Goal: Task Accomplishment & Management: Complete application form

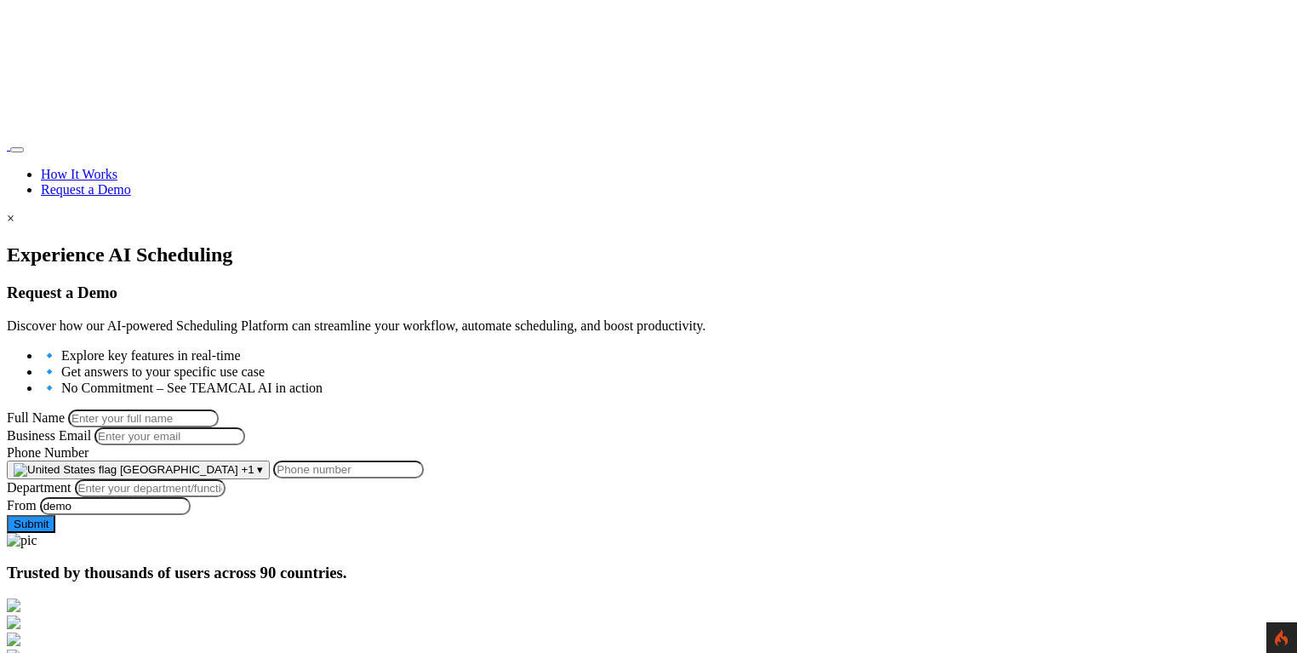
scroll to position [76, 0]
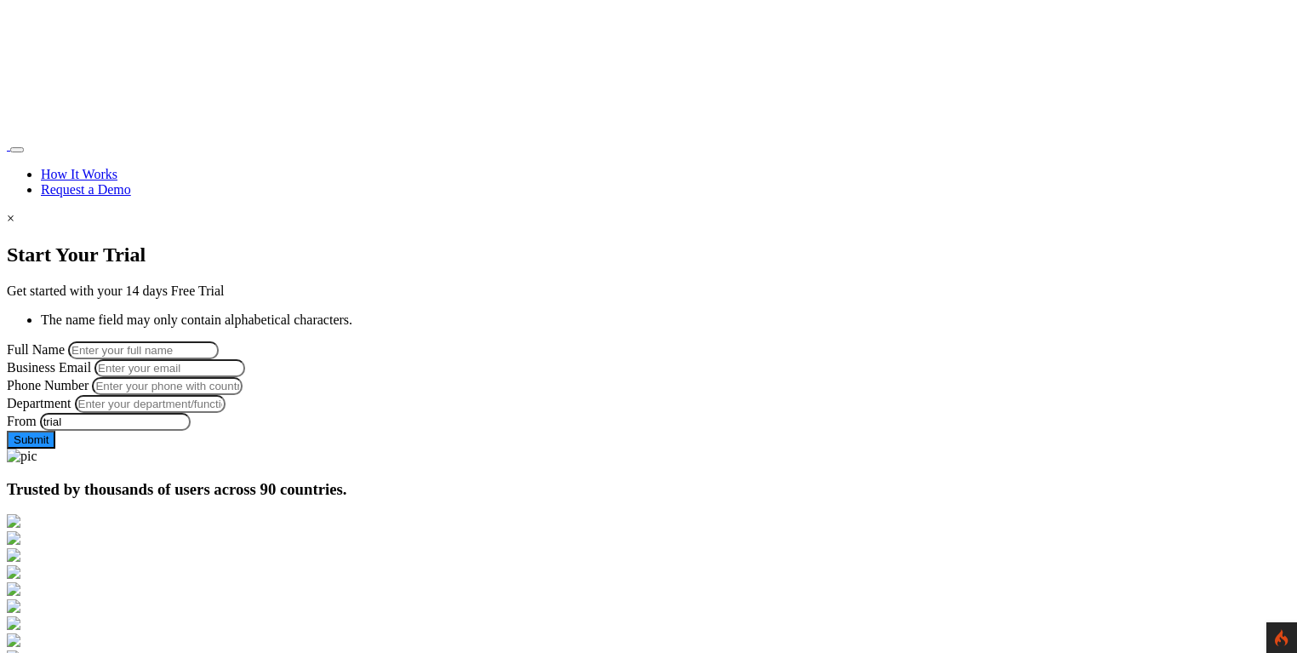
click at [7, 150] on img at bounding box center [7, 150] width 0 height 0
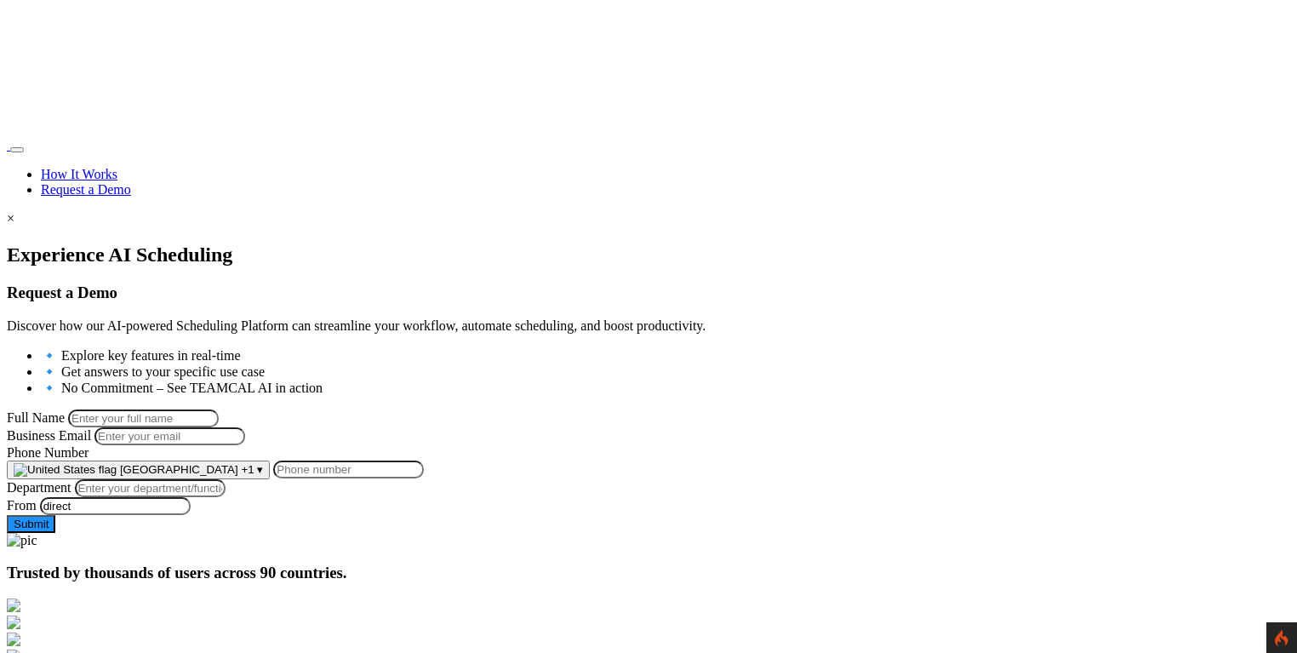
click at [7, 150] on img at bounding box center [7, 150] width 0 height 0
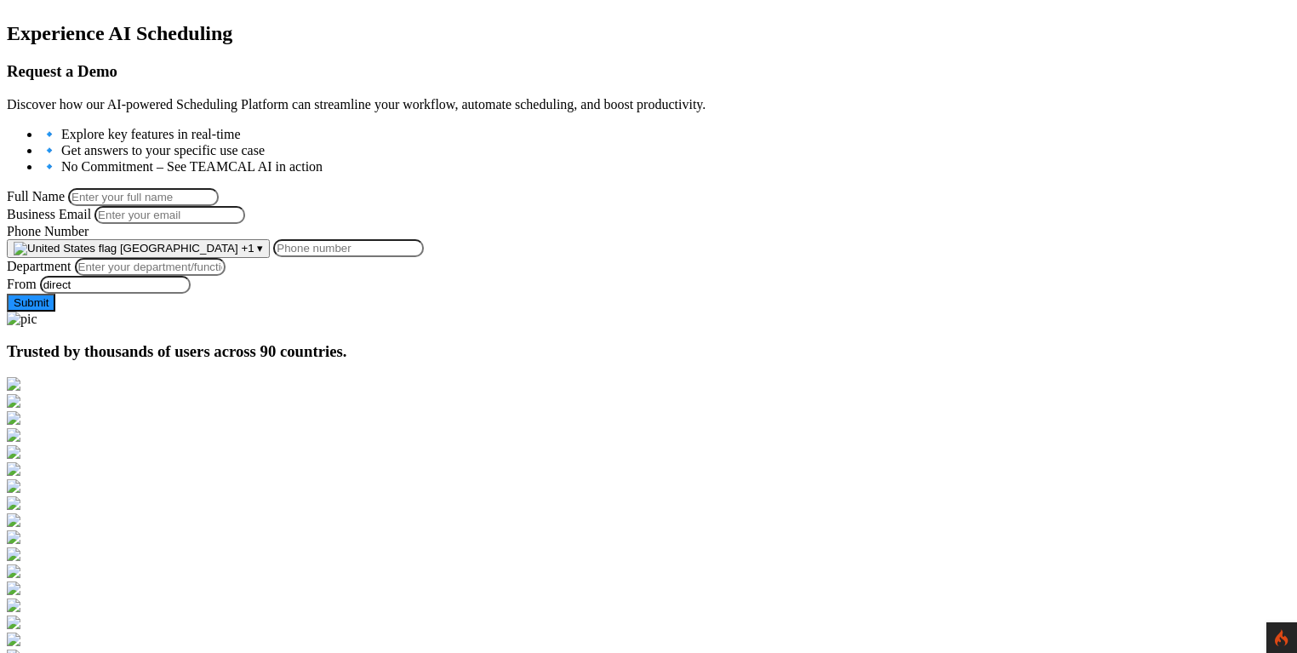
scroll to position [221, 0]
click at [219, 188] on input "Full Name" at bounding box center [143, 197] width 151 height 18
type input "[PERSON_NAME]"
type input "[PERSON_NAME][EMAIL_ADDRESS][PERSON_NAME][DOMAIN_NAME]"
type input "9258644697"
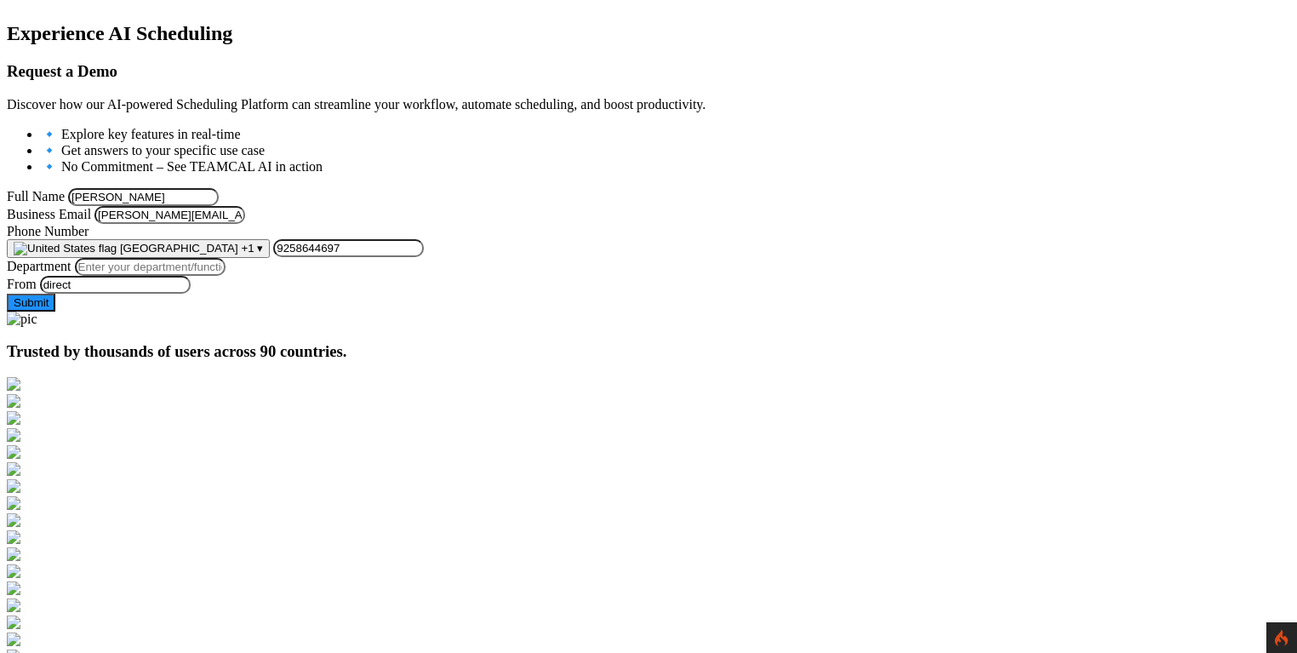
click at [226, 276] on input "Department" at bounding box center [150, 267] width 151 height 18
type input "Managment"
click at [55, 311] on button "Submit" at bounding box center [31, 303] width 49 height 18
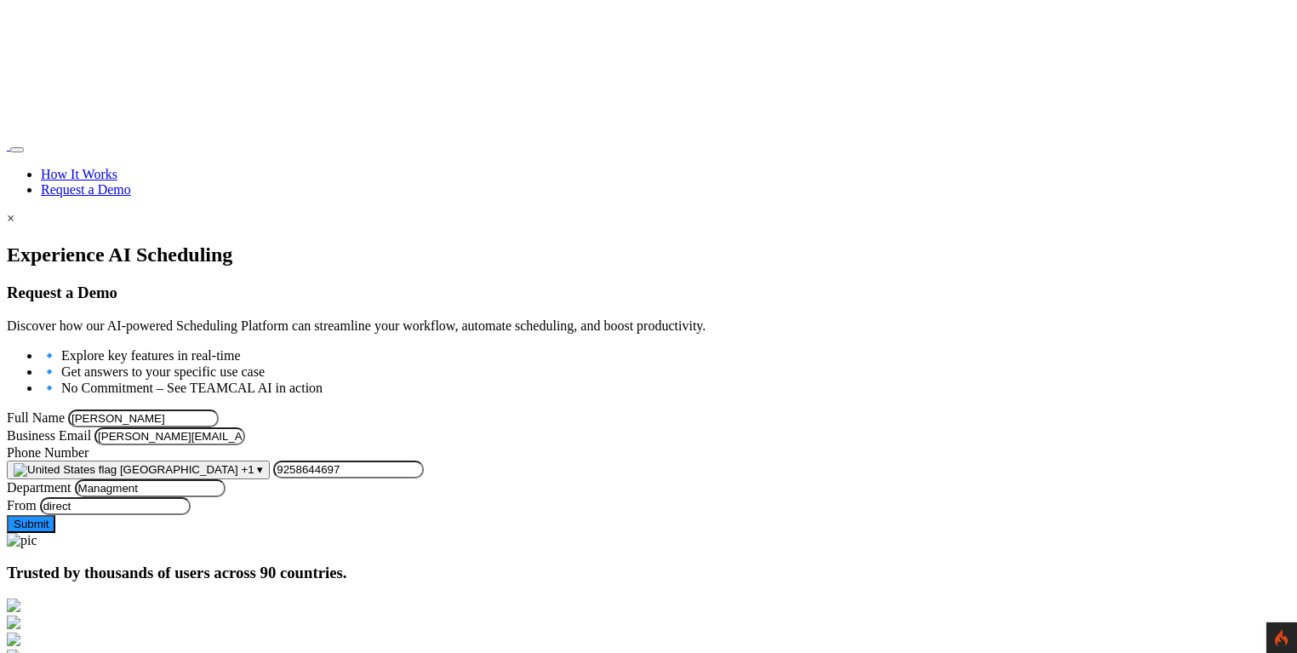
click at [131, 182] on link "Request a Demo" at bounding box center [86, 189] width 90 height 14
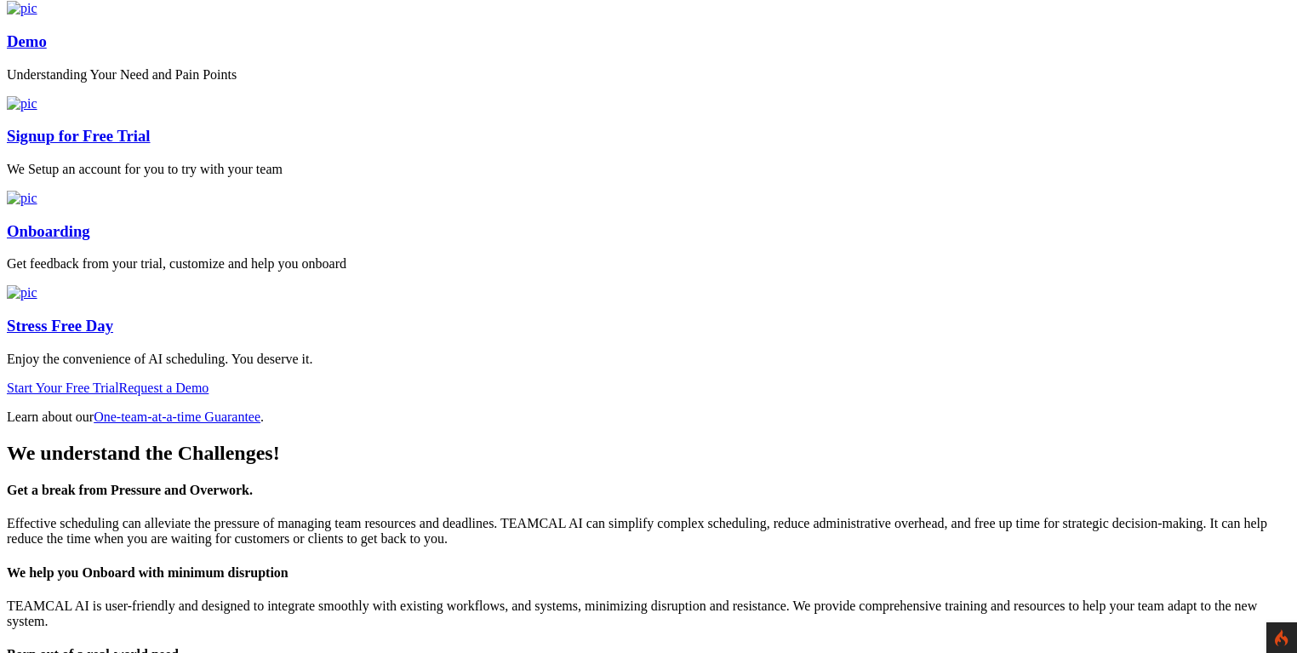
scroll to position [1876, 0]
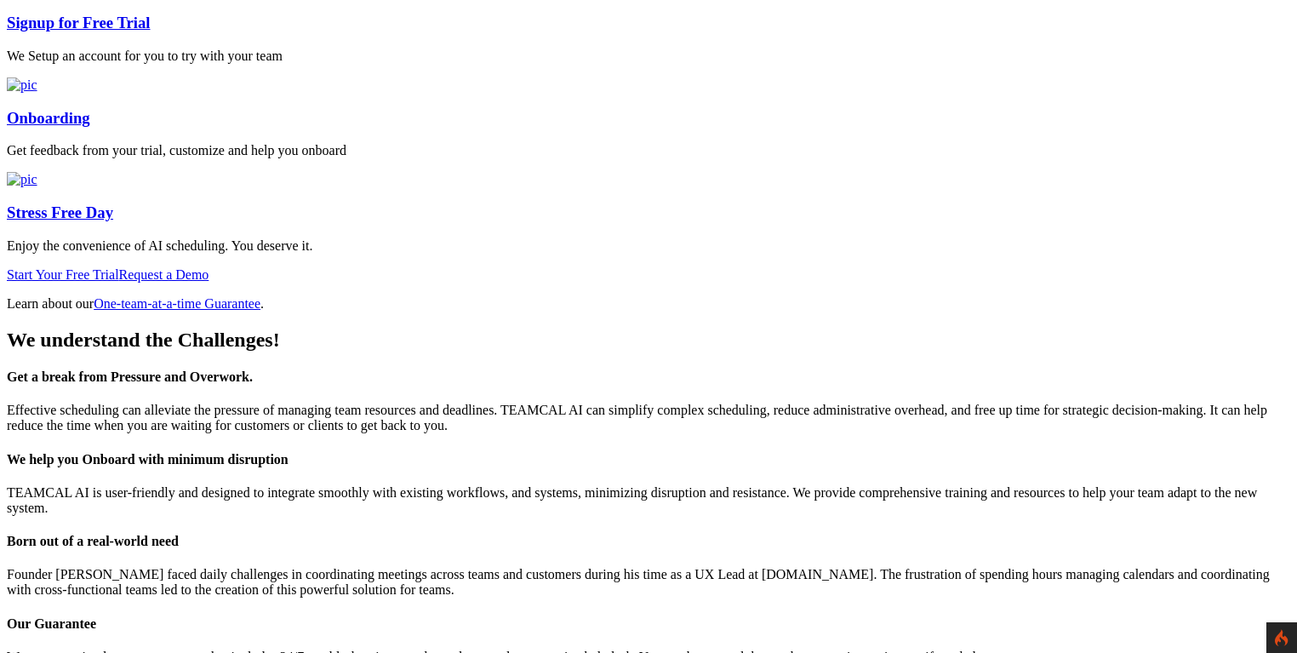
click at [90, 127] on link "Onboarding" at bounding box center [48, 118] width 83 height 18
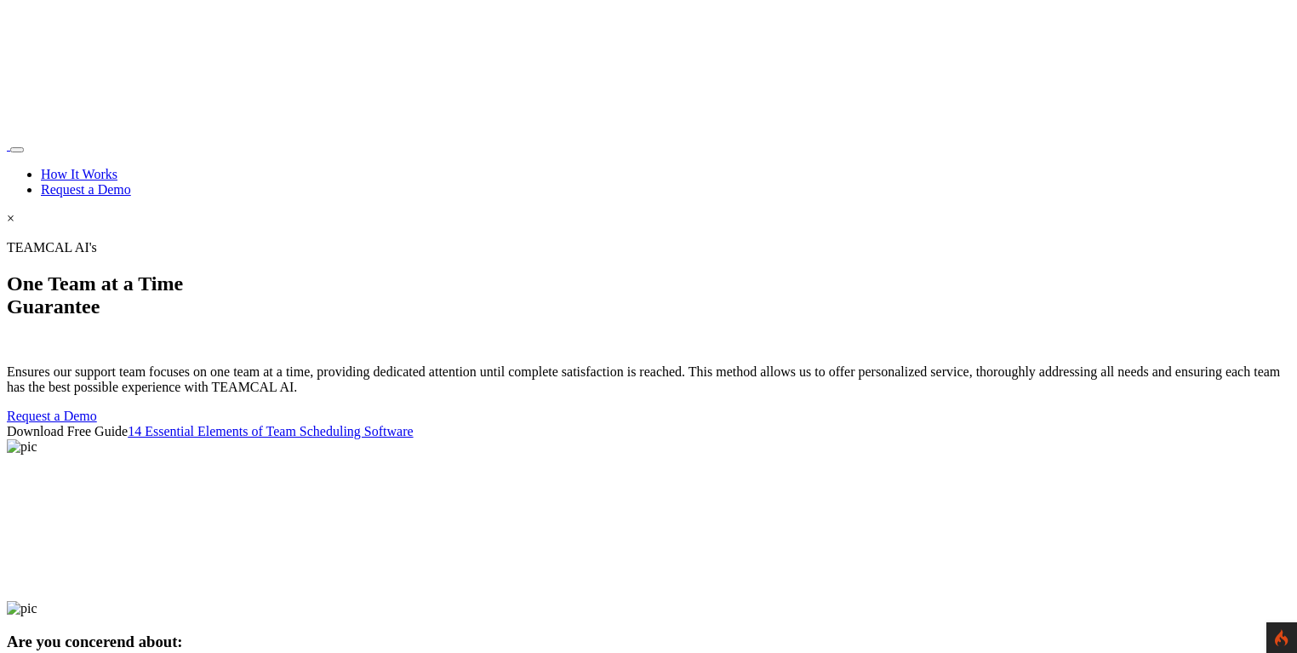
click at [131, 182] on link "Request a Demo" at bounding box center [86, 189] width 90 height 14
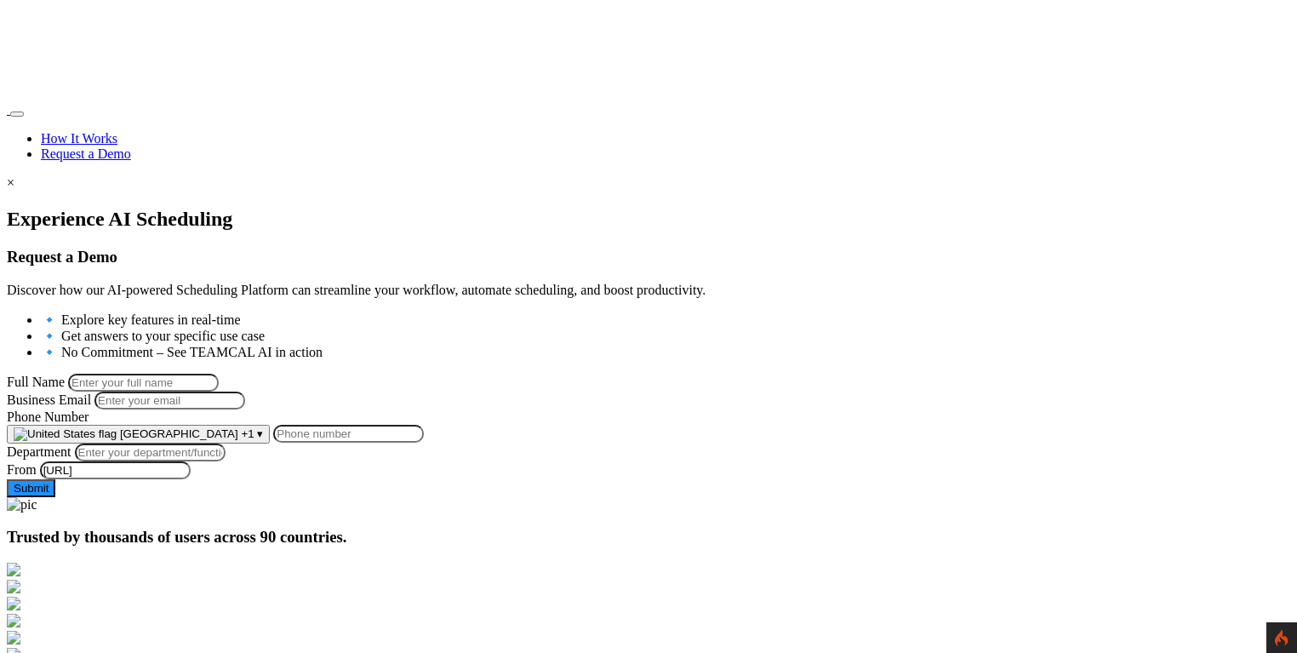
scroll to position [122, 0]
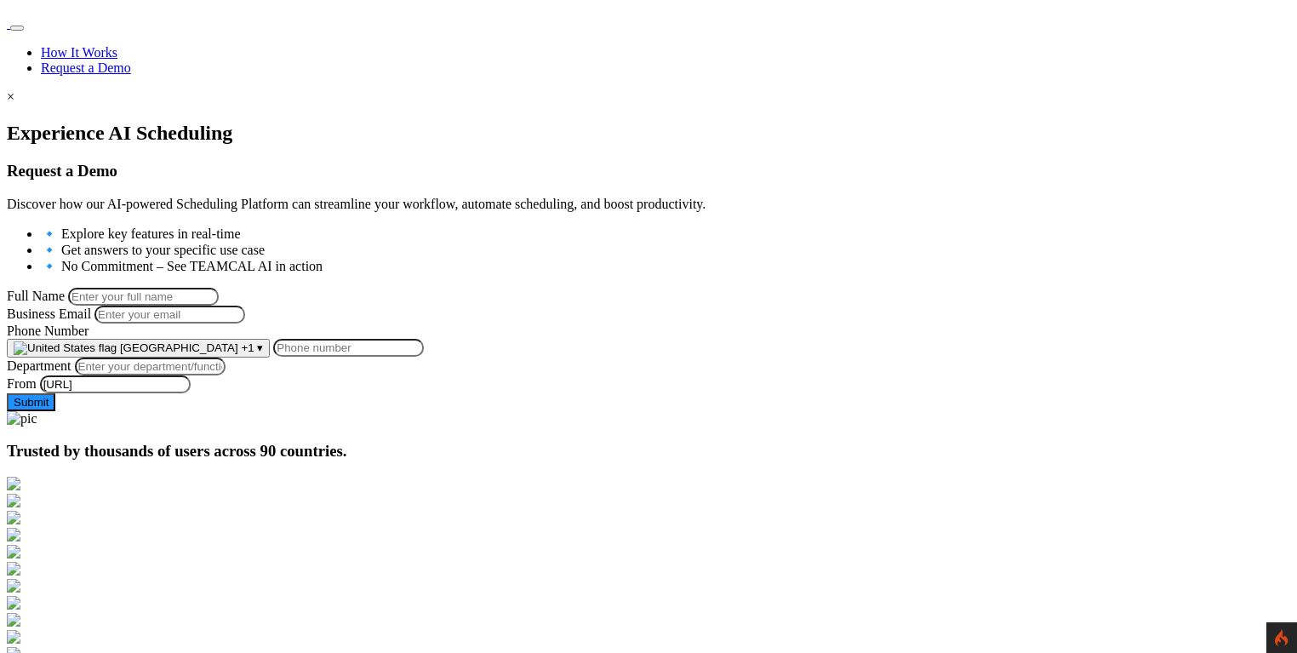
click at [219, 288] on input "Full Name" at bounding box center [143, 297] width 151 height 18
type input "George Burin"
type input "[PERSON_NAME][EMAIL_ADDRESS][PERSON_NAME][DOMAIN_NAME]"
type input "9258644697"
click at [226, 375] on input "Department" at bounding box center [150, 366] width 151 height 18
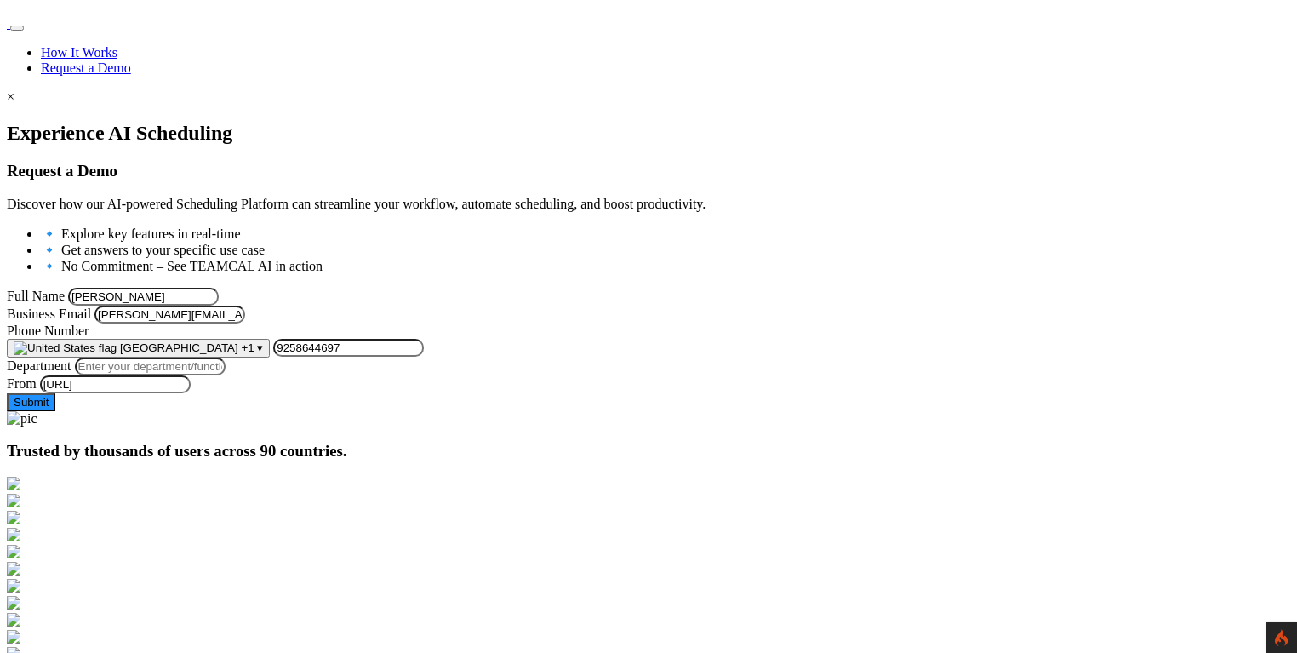
type input "Managment"
click at [55, 411] on button "Submit" at bounding box center [31, 402] width 49 height 18
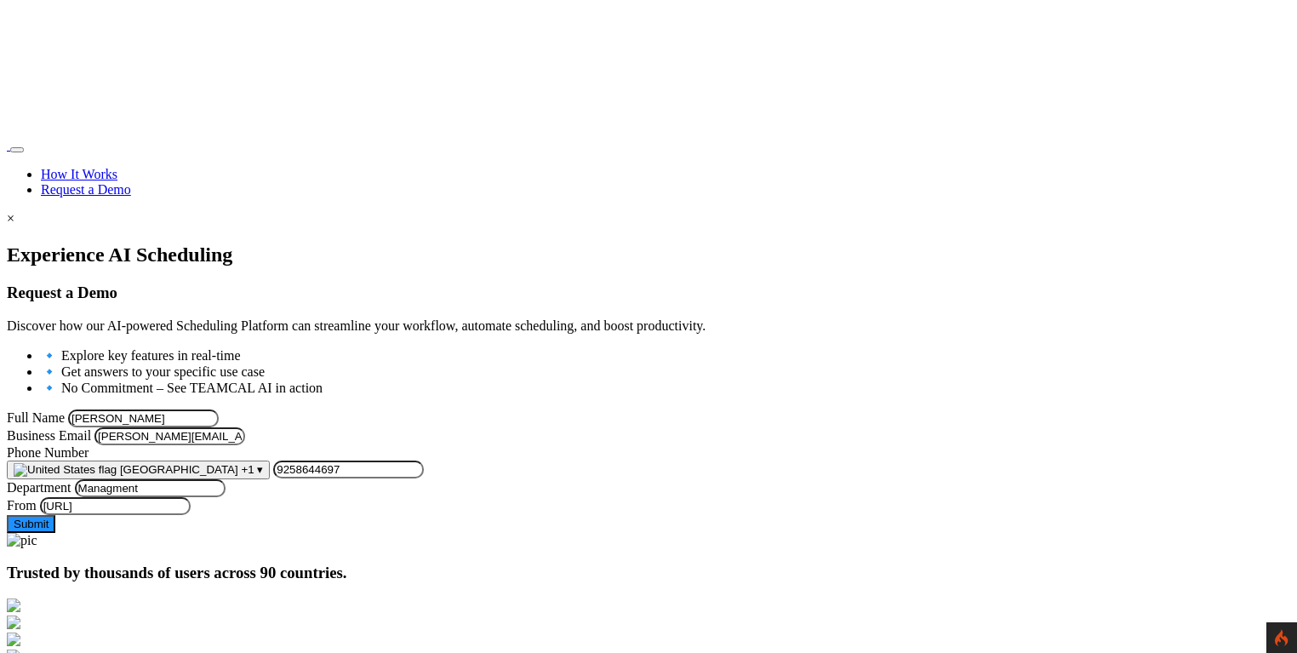
scroll to position [122, 0]
